Goal: Task Accomplishment & Management: Manage account settings

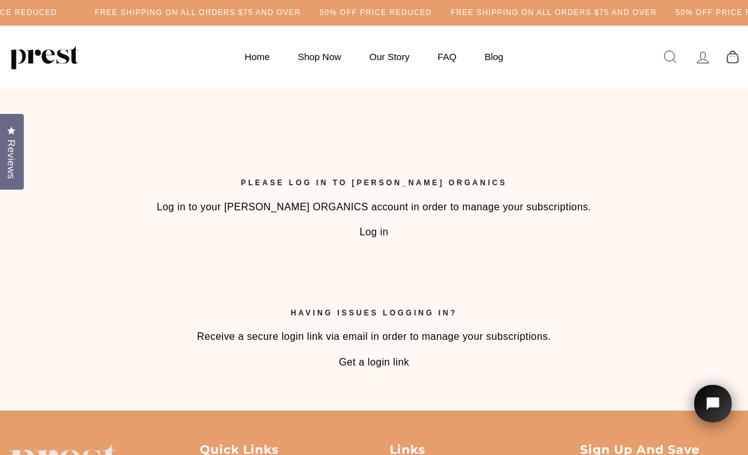
click at [382, 234] on link "Log in" at bounding box center [374, 232] width 29 height 11
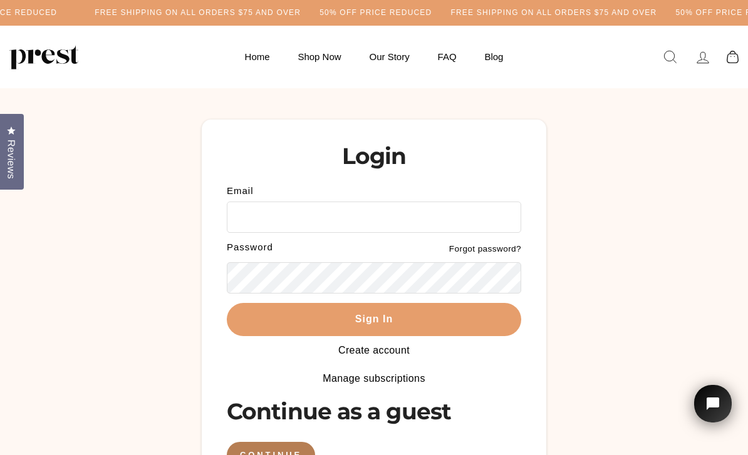
type input "**********"
click at [374, 318] on button "Sign In" at bounding box center [374, 319] width 294 height 33
click at [412, 320] on button "Sign In" at bounding box center [374, 319] width 294 height 33
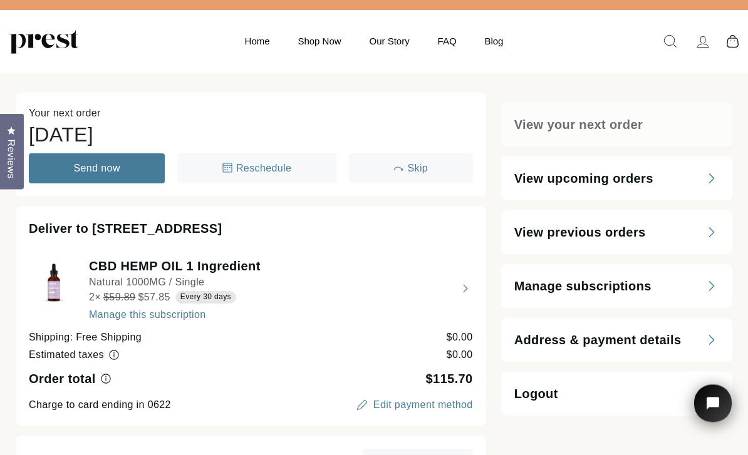
scroll to position [16, 0]
click at [172, 319] on button "view details about CBD HEMP OIL 1 Ingredient Natural 1000MG / Single 2 × $57.85…" at bounding box center [251, 288] width 444 height 63
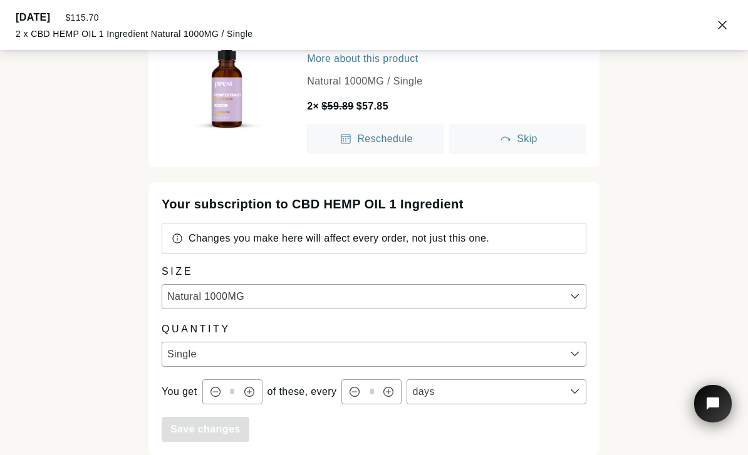
scroll to position [91, 0]
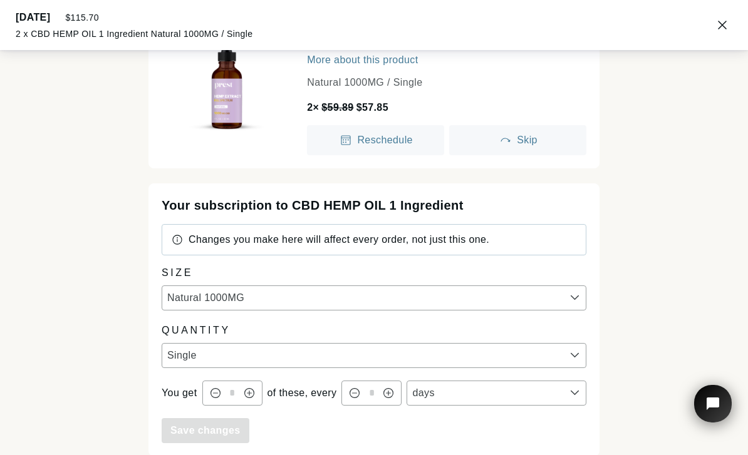
click at [403, 439] on div "Save changes" at bounding box center [374, 431] width 425 height 25
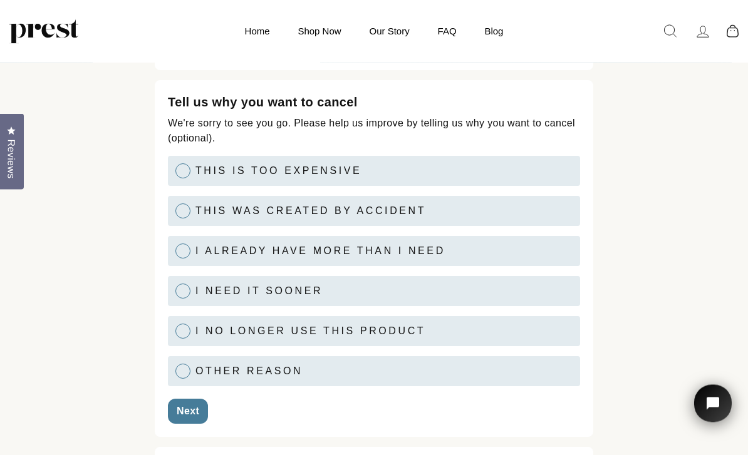
scroll to position [125, 0]
click at [186, 376] on div at bounding box center [182, 371] width 15 height 15
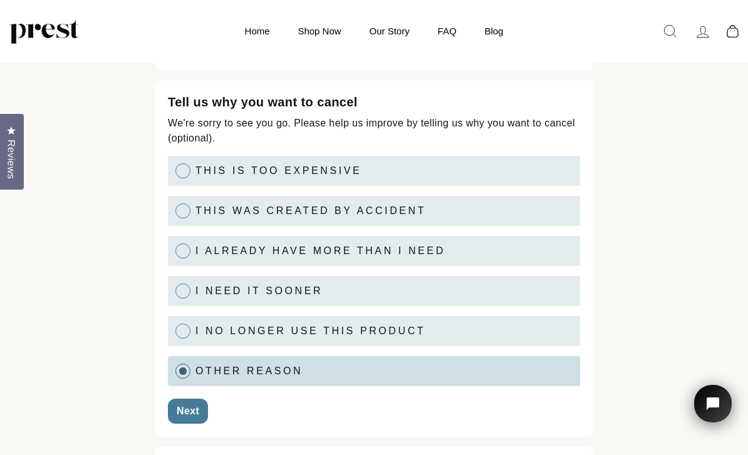
click at [196, 412] on div "Next" at bounding box center [188, 412] width 23 height 10
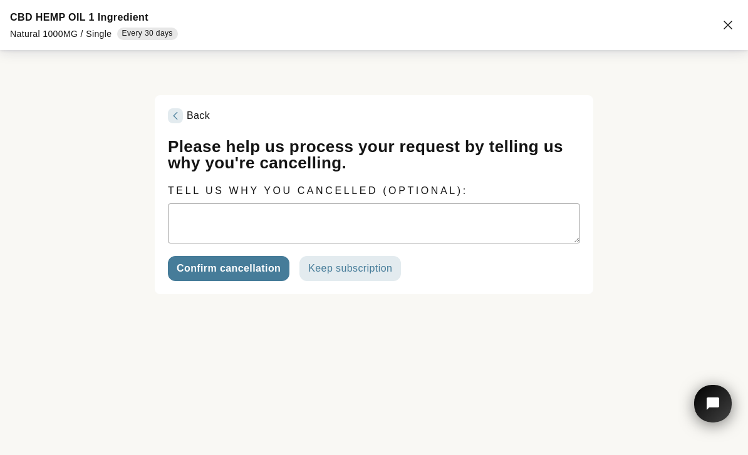
click at [248, 268] on div "Confirm cancellation" at bounding box center [229, 269] width 104 height 10
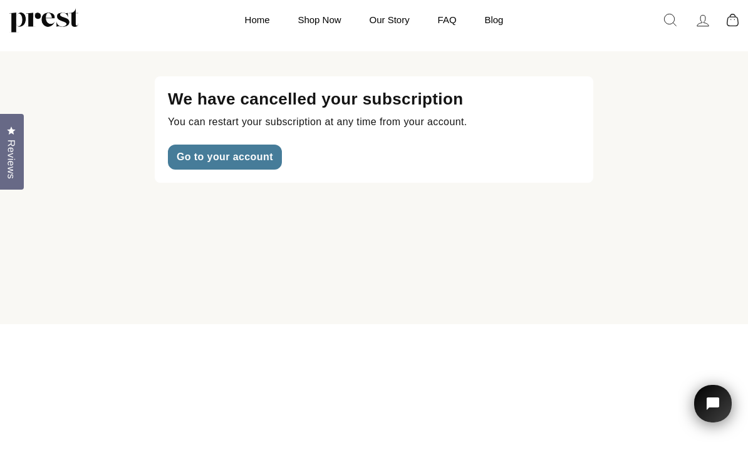
scroll to position [0, 0]
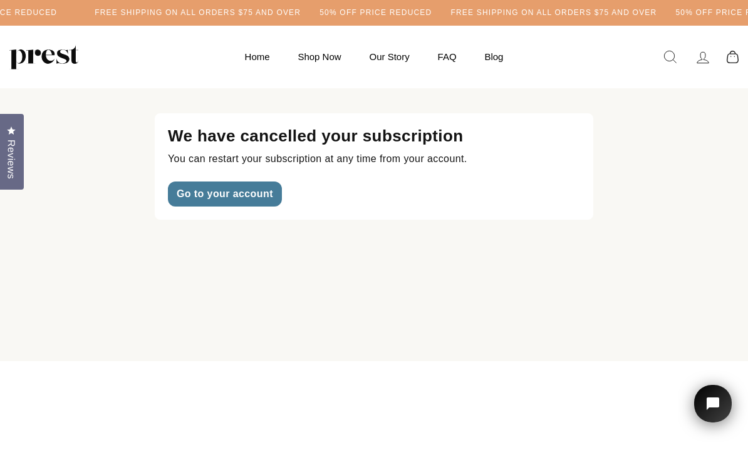
click at [255, 196] on div "Go to your account" at bounding box center [225, 194] width 96 height 10
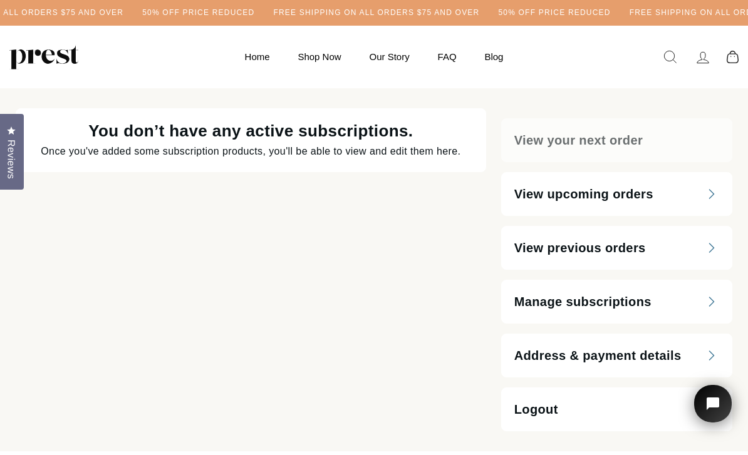
click at [710, 357] on icon "Address & payment details" at bounding box center [712, 356] width 8 height 10
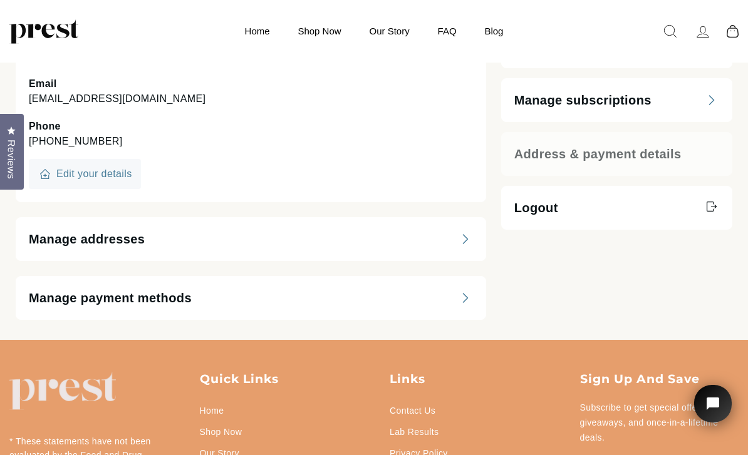
scroll to position [139, 0]
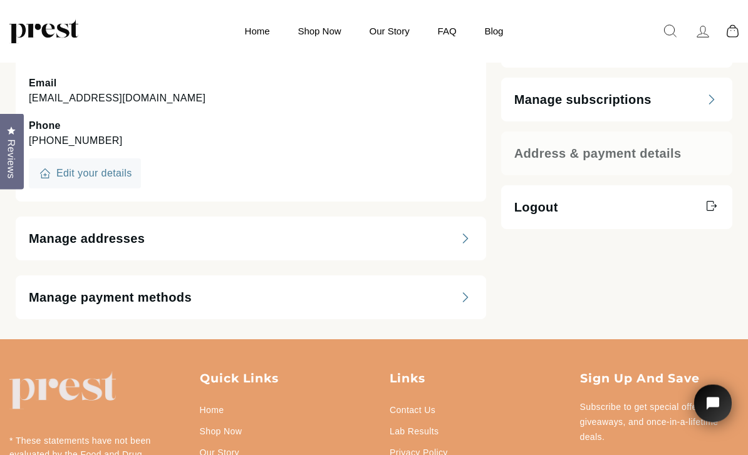
click at [464, 306] on div "Manage payment methods" at bounding box center [251, 298] width 471 height 44
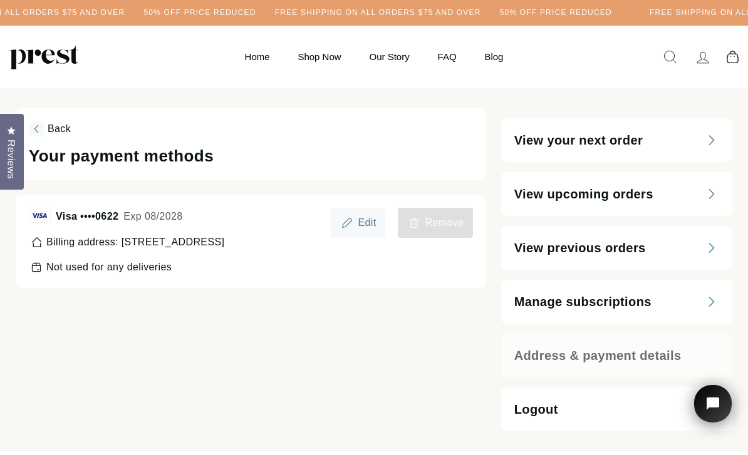
click at [444, 229] on div "Remove" at bounding box center [436, 223] width 58 height 15
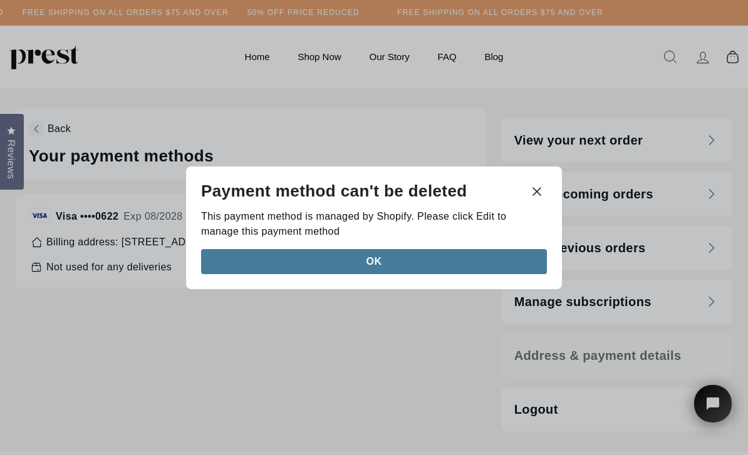
click at [383, 266] on div "OK" at bounding box center [374, 261] width 328 height 10
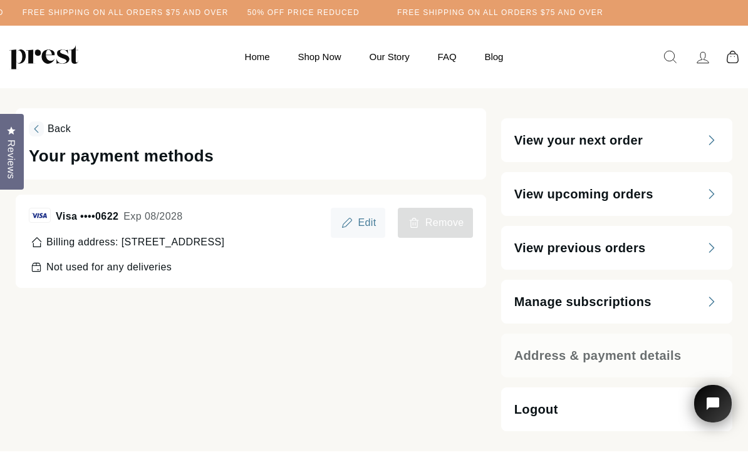
click at [372, 221] on div "Edit" at bounding box center [367, 223] width 18 height 10
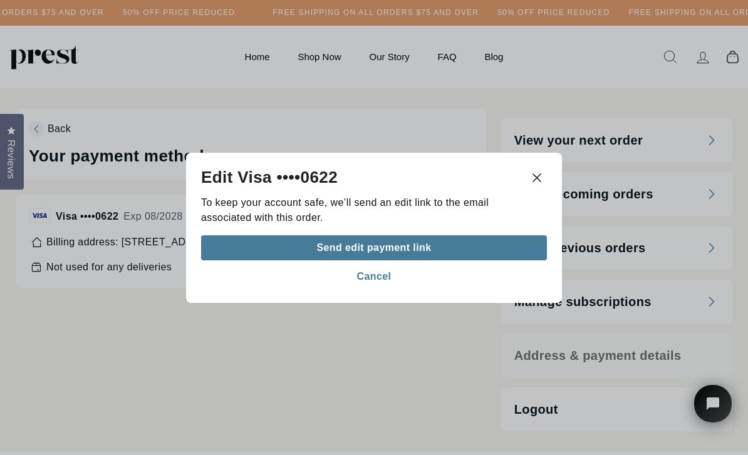
click at [452, 260] on button "Send edit payment link" at bounding box center [374, 247] width 346 height 25
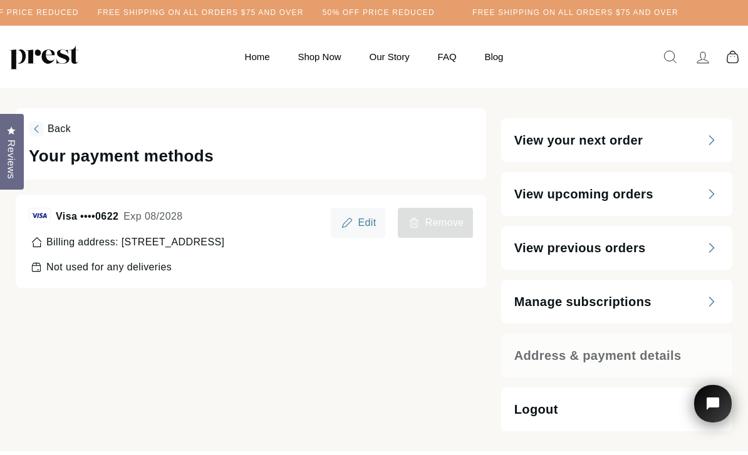
scroll to position [1, 0]
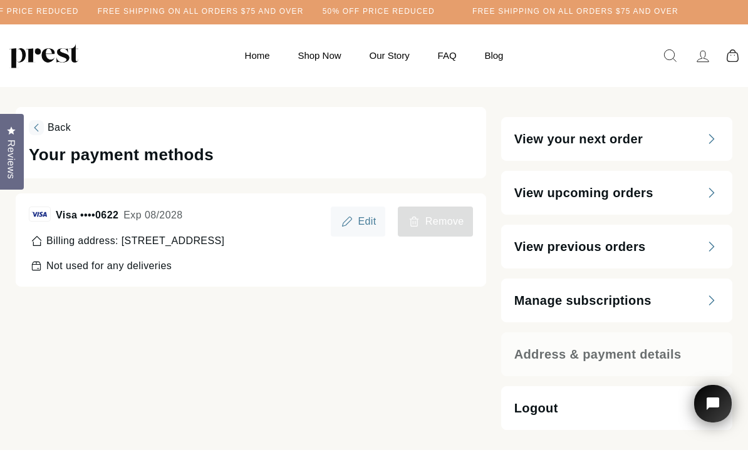
click at [702, 60] on icon at bounding box center [703, 57] width 18 height 18
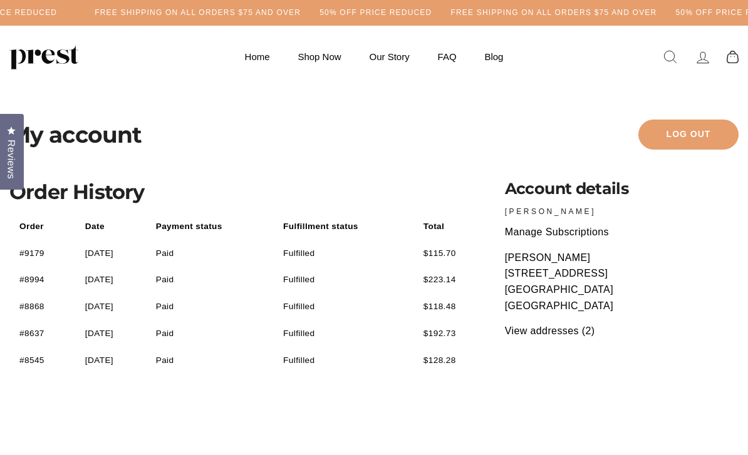
click at [705, 137] on link "Log out" at bounding box center [688, 135] width 100 height 30
